Goal: Navigation & Orientation: Find specific page/section

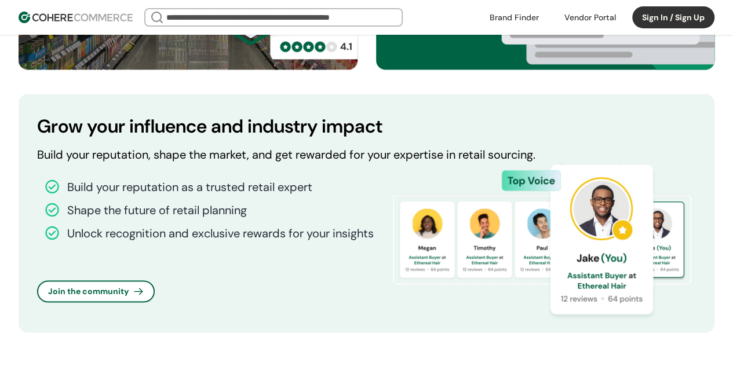
scroll to position [700, 0]
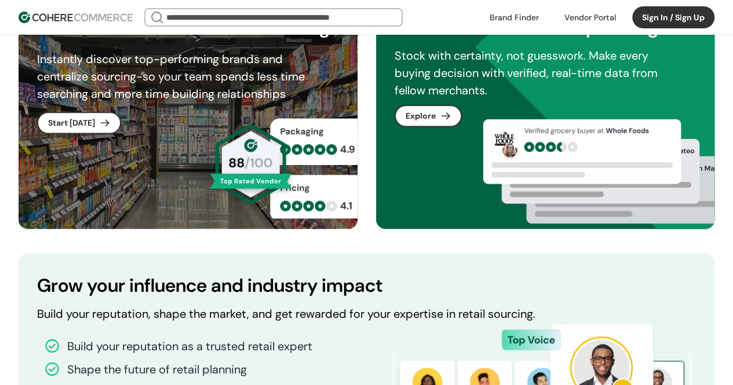
click at [511, 19] on link at bounding box center [513, 17] width 63 height 17
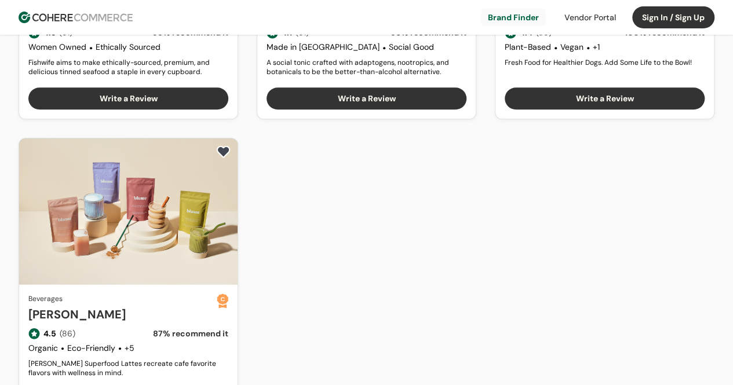
scroll to position [521, 0]
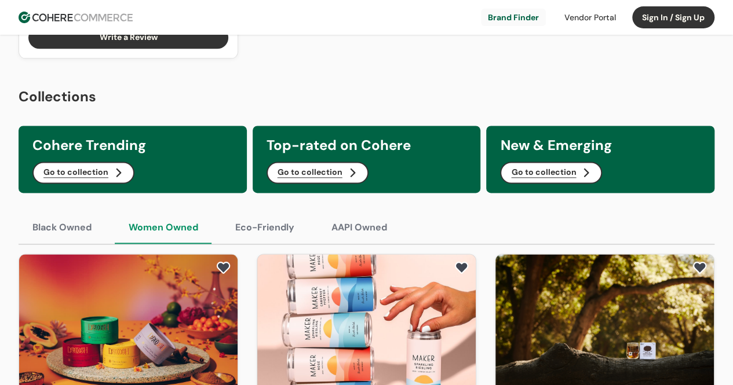
scroll to position [811, 0]
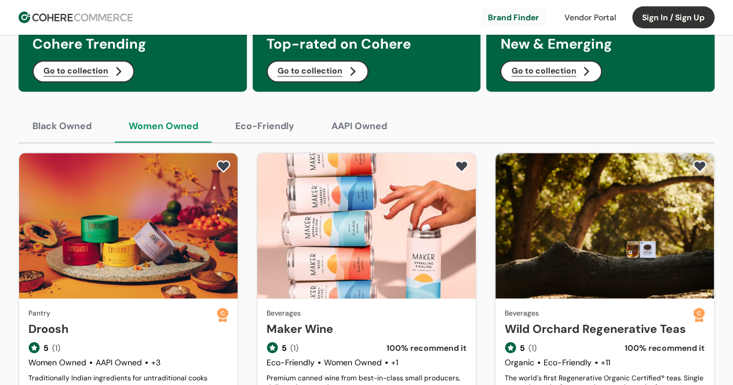
click at [575, 18] on div at bounding box center [589, 17] width 65 height 17
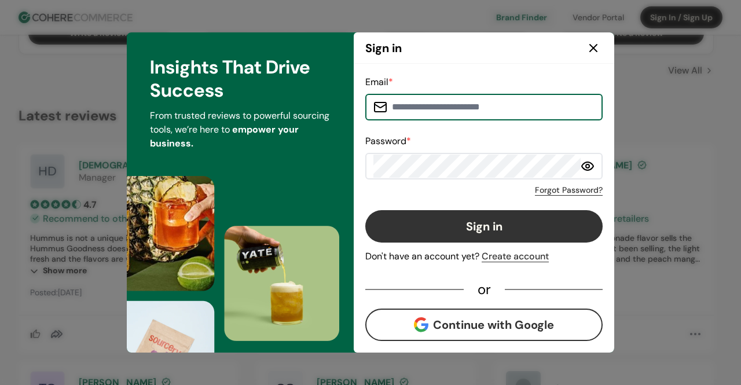
click at [592, 50] on icon at bounding box center [594, 48] width 14 height 14
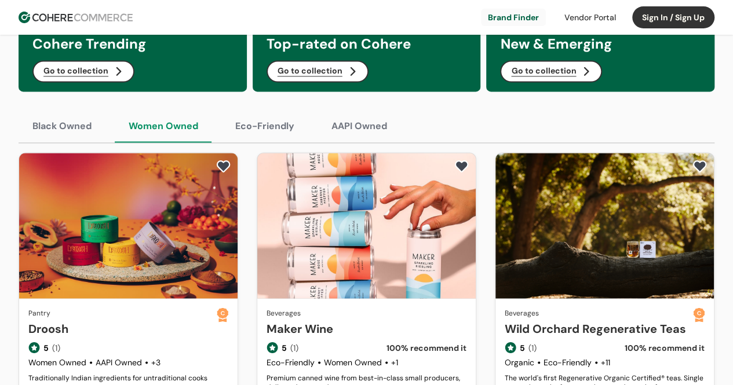
click at [597, 21] on div at bounding box center [589, 17] width 65 height 17
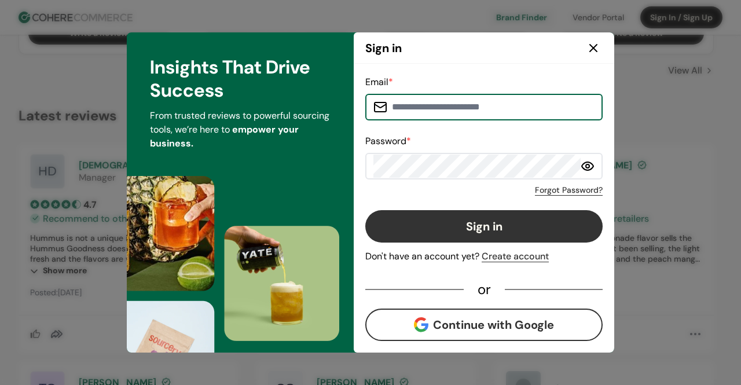
click at [592, 45] on icon at bounding box center [594, 48] width 14 height 14
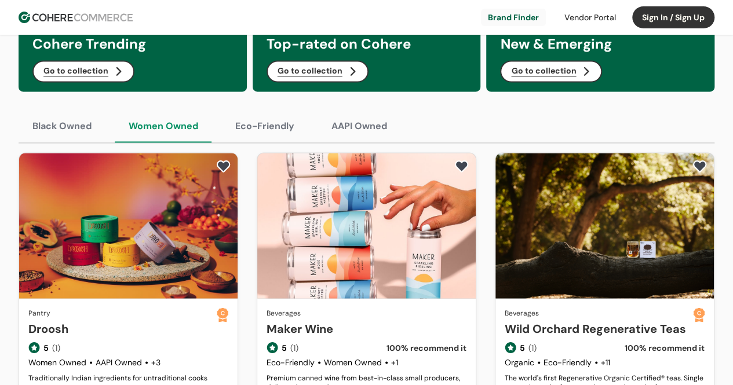
click at [589, 17] on div at bounding box center [589, 17] width 65 height 17
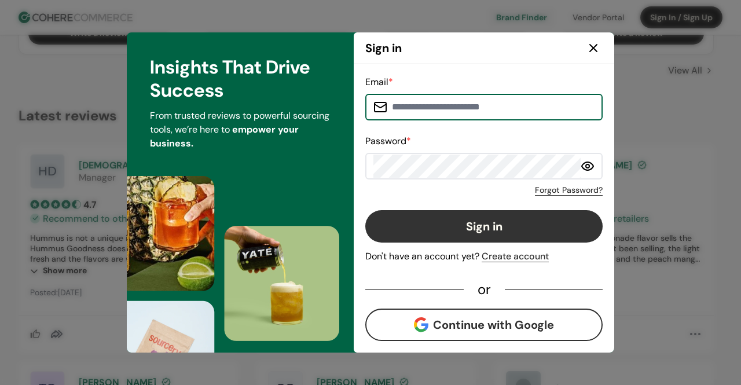
click at [593, 50] on icon at bounding box center [594, 48] width 14 height 14
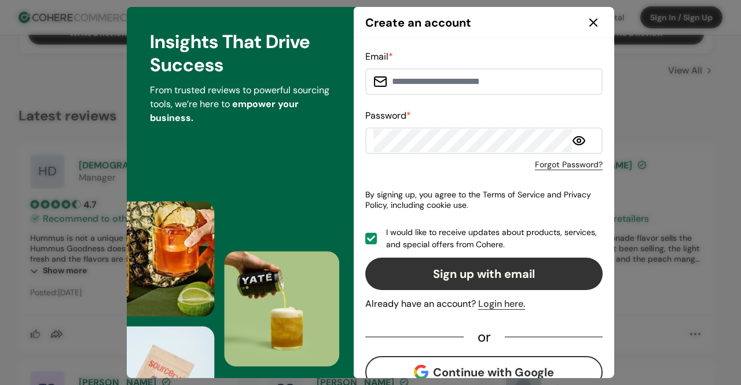
click at [591, 23] on icon at bounding box center [594, 23] width 14 height 14
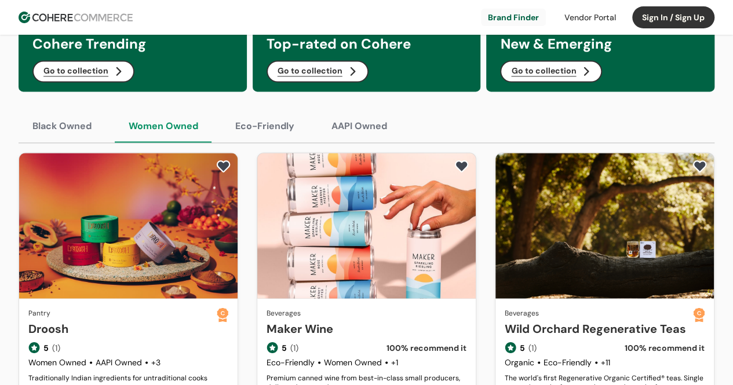
click at [513, 20] on link at bounding box center [513, 17] width 65 height 17
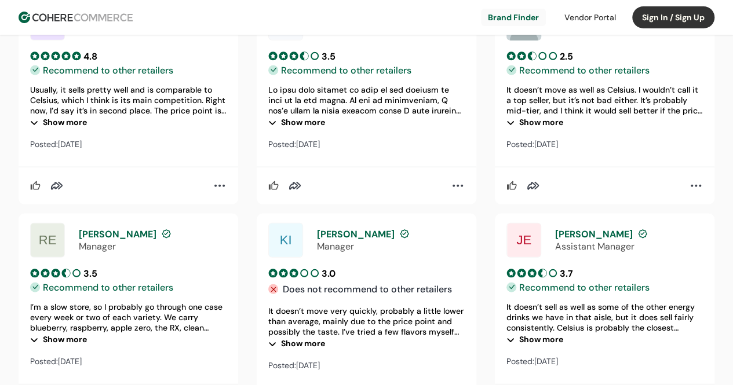
scroll to position [1622, 0]
